Goal: Task Accomplishment & Management: Complete application form

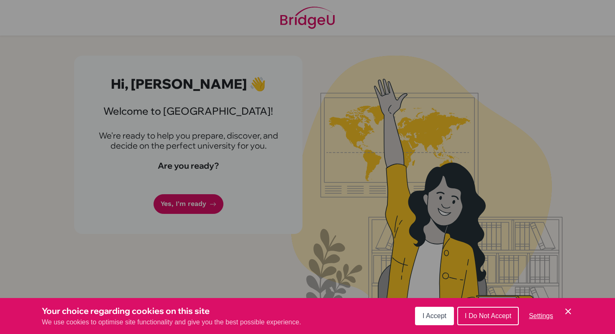
click at [204, 184] on div "Cookie Preferences" at bounding box center [307, 167] width 615 height 334
click at [437, 313] on span "I Accept" at bounding box center [434, 315] width 24 height 7
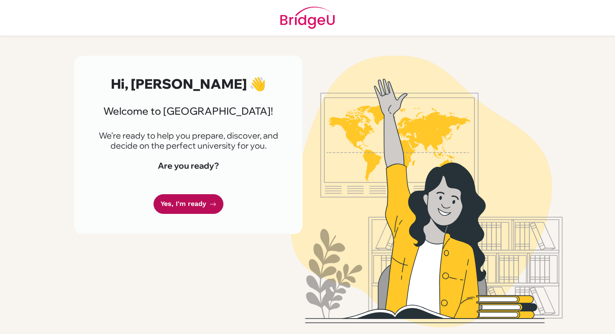
click at [189, 209] on link "Yes, I'm ready" at bounding box center [188, 204] width 70 height 20
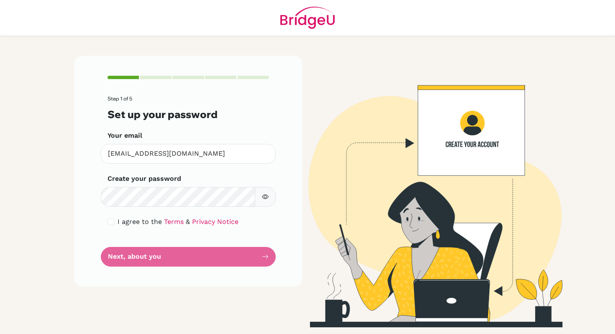
click at [268, 192] on button "button" at bounding box center [265, 197] width 21 height 20
click at [225, 253] on form "Step 1 of 5 Set up your password Your email [EMAIL_ADDRESS][DOMAIN_NAME] Invali…" at bounding box center [187, 181] width 161 height 170
click at [112, 224] on input "checkbox" at bounding box center [110, 221] width 7 height 7
checkbox input "true"
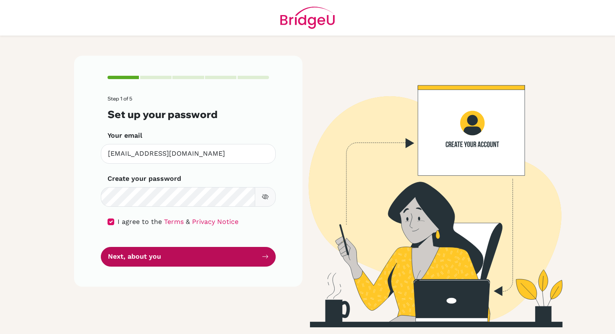
click at [130, 256] on button "Next, about you" at bounding box center [188, 257] width 175 height 20
